Goal: Transaction & Acquisition: Purchase product/service

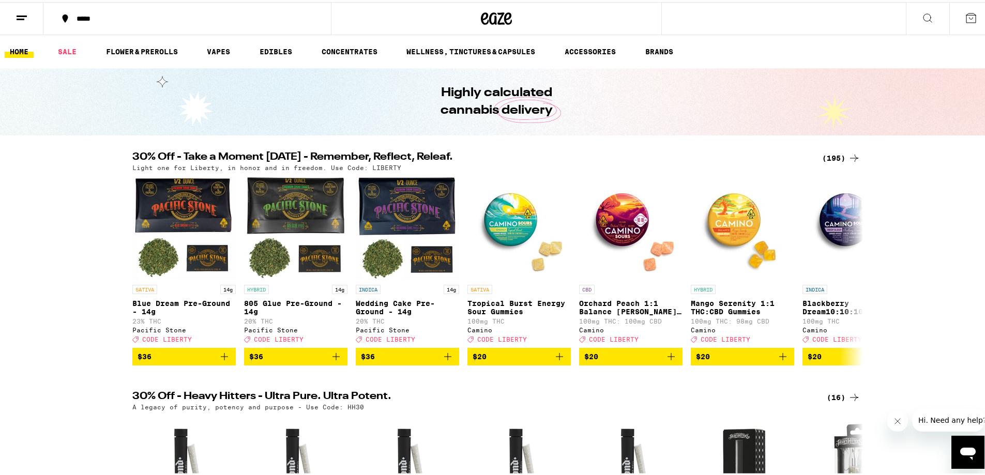
click at [830, 155] on div "(195)" at bounding box center [841, 156] width 38 height 12
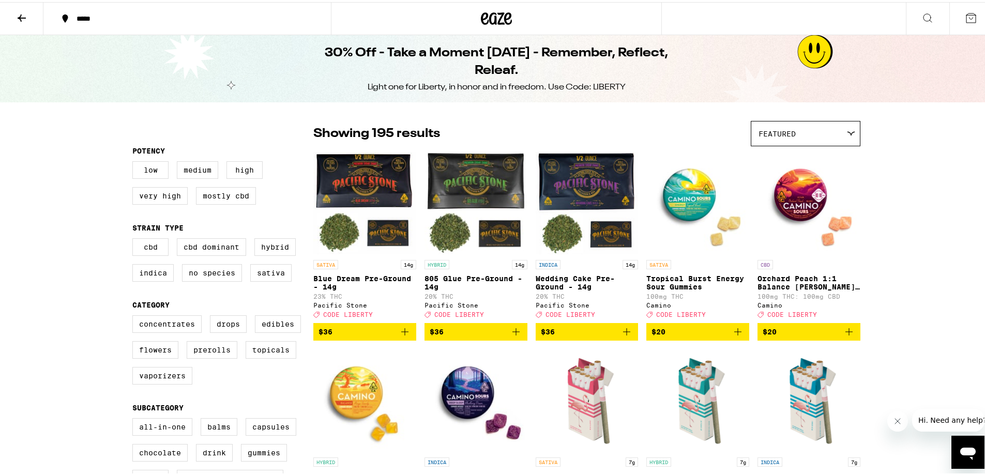
click at [269, 272] on label "Sativa" at bounding box center [270, 271] width 41 height 18
click at [135, 238] on input "Sativa" at bounding box center [134, 238] width 1 height 1
checkbox input "true"
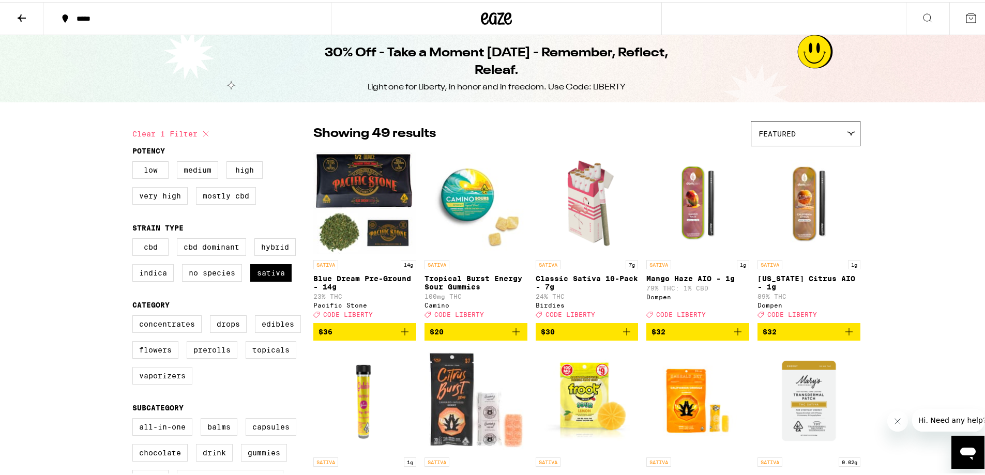
click at [270, 237] on fieldset "Strain Type CBD CBD Dominant Hybrid Indica No Species Sativa" at bounding box center [222, 255] width 181 height 66
click at [272, 245] on label "Hybrid" at bounding box center [274, 245] width 41 height 18
click at [135, 238] on input "Hybrid" at bounding box center [134, 238] width 1 height 1
checkbox input "true"
